Goal: Information Seeking & Learning: Check status

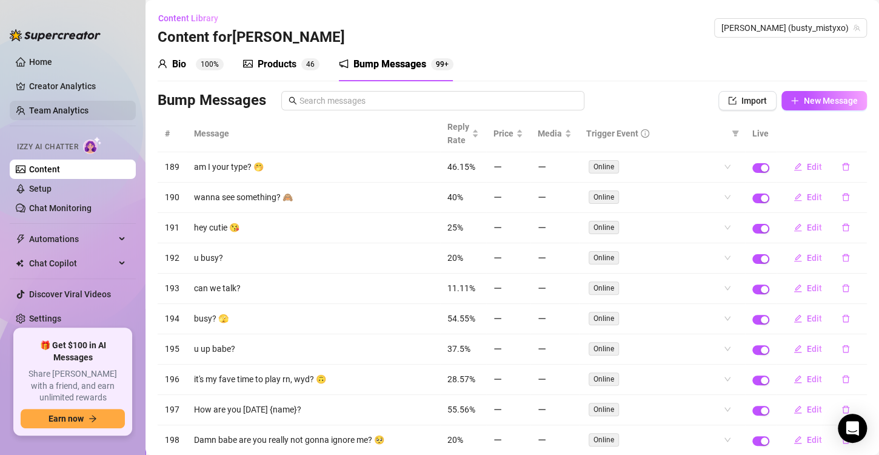
click at [58, 105] on link "Team Analytics" at bounding box center [58, 110] width 59 height 10
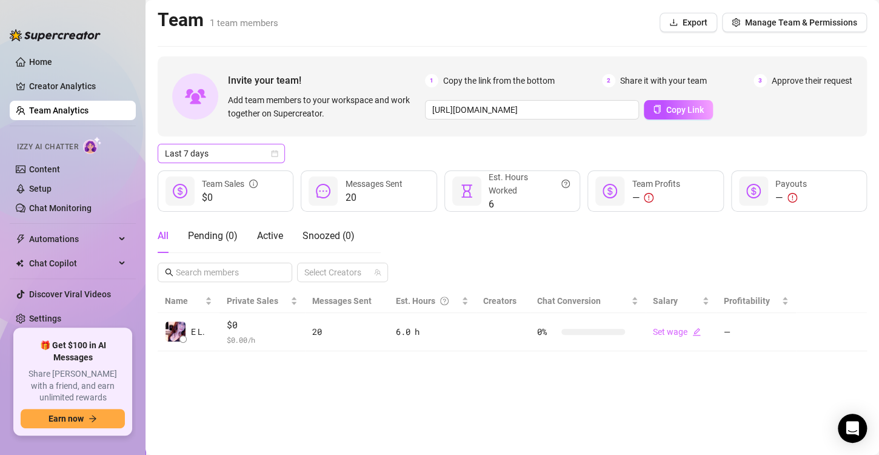
click at [275, 150] on icon "calendar" at bounding box center [274, 153] width 7 height 7
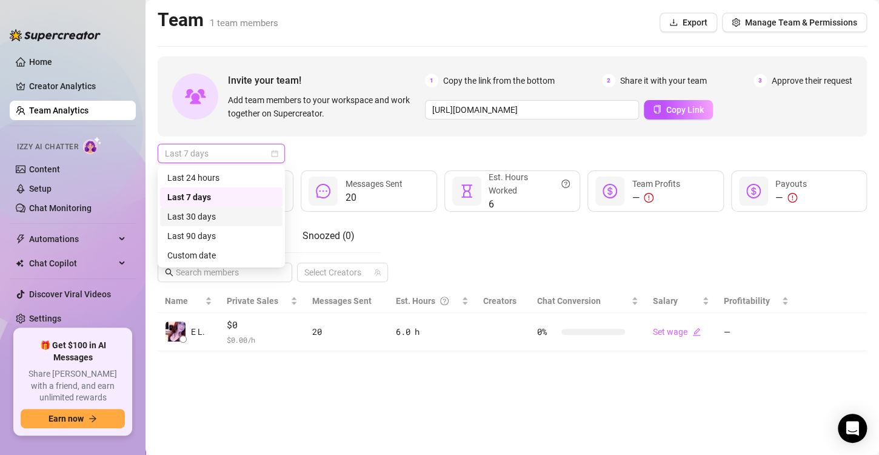
click at [225, 216] on div "Last 30 days" at bounding box center [221, 216] width 108 height 13
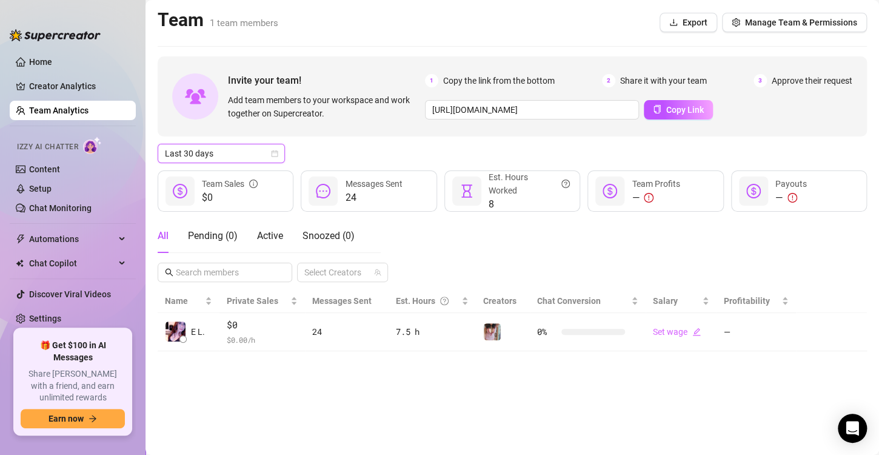
click at [273, 151] on icon "calendar" at bounding box center [275, 153] width 7 height 7
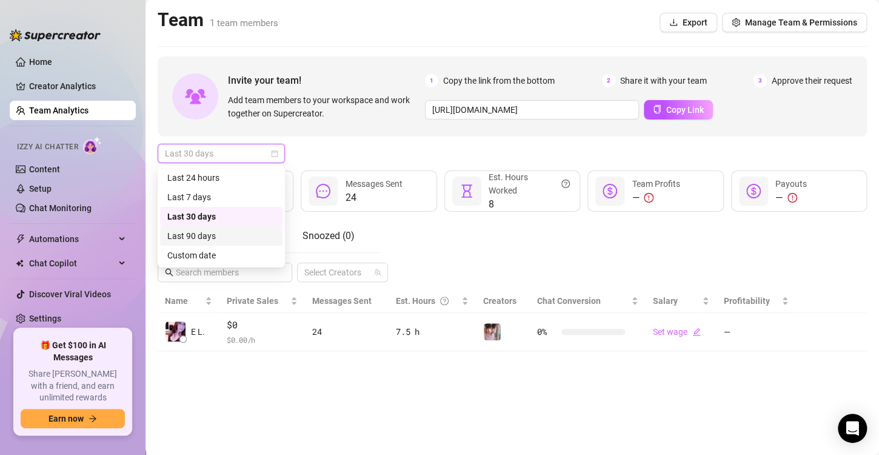
click at [219, 236] on div "Last 90 days" at bounding box center [221, 235] width 108 height 13
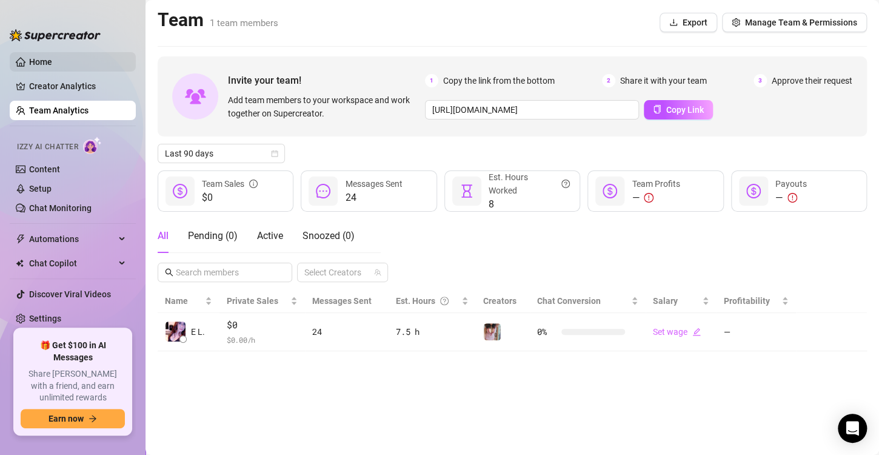
click at [52, 57] on link "Home" at bounding box center [40, 62] width 23 height 10
